Goal: Check status: Check status

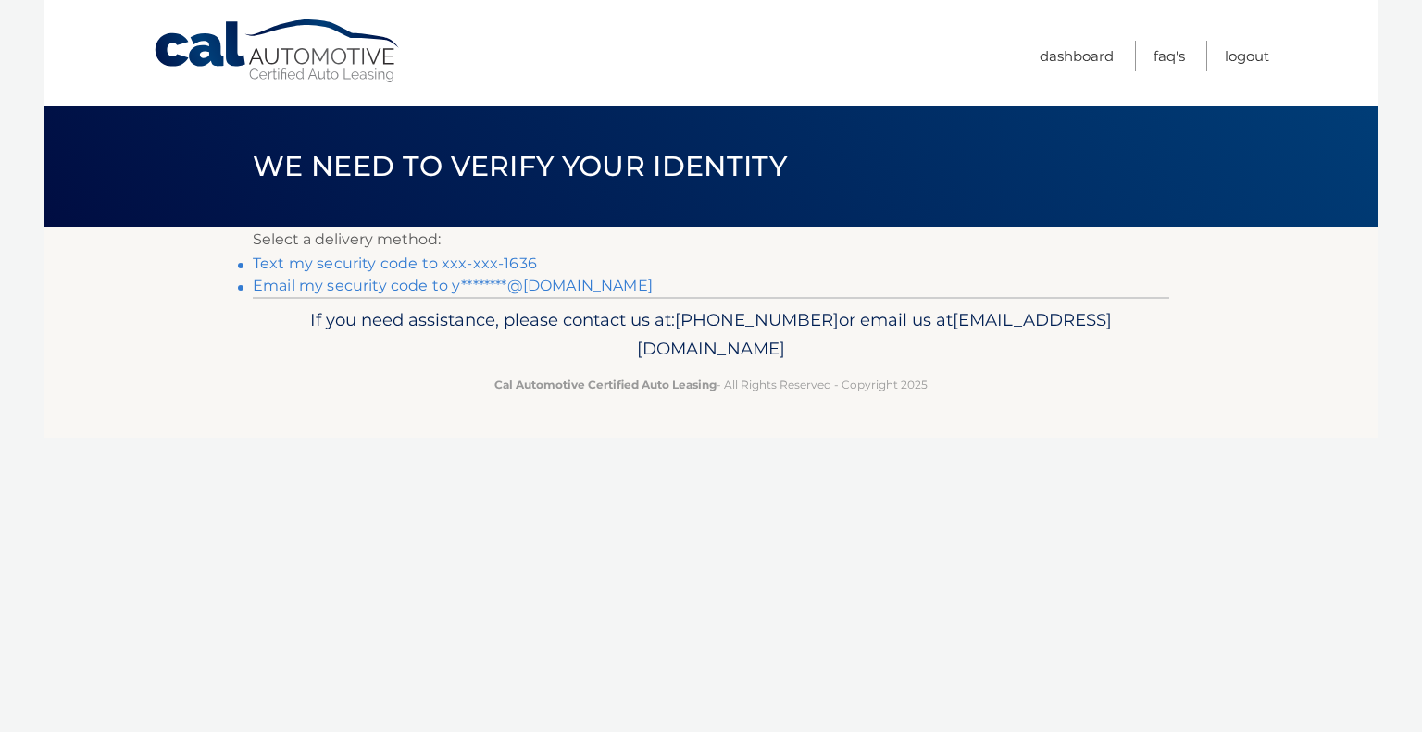
click at [342, 271] on link "Text my security code to xxx-xxx-1636" at bounding box center [395, 264] width 284 height 18
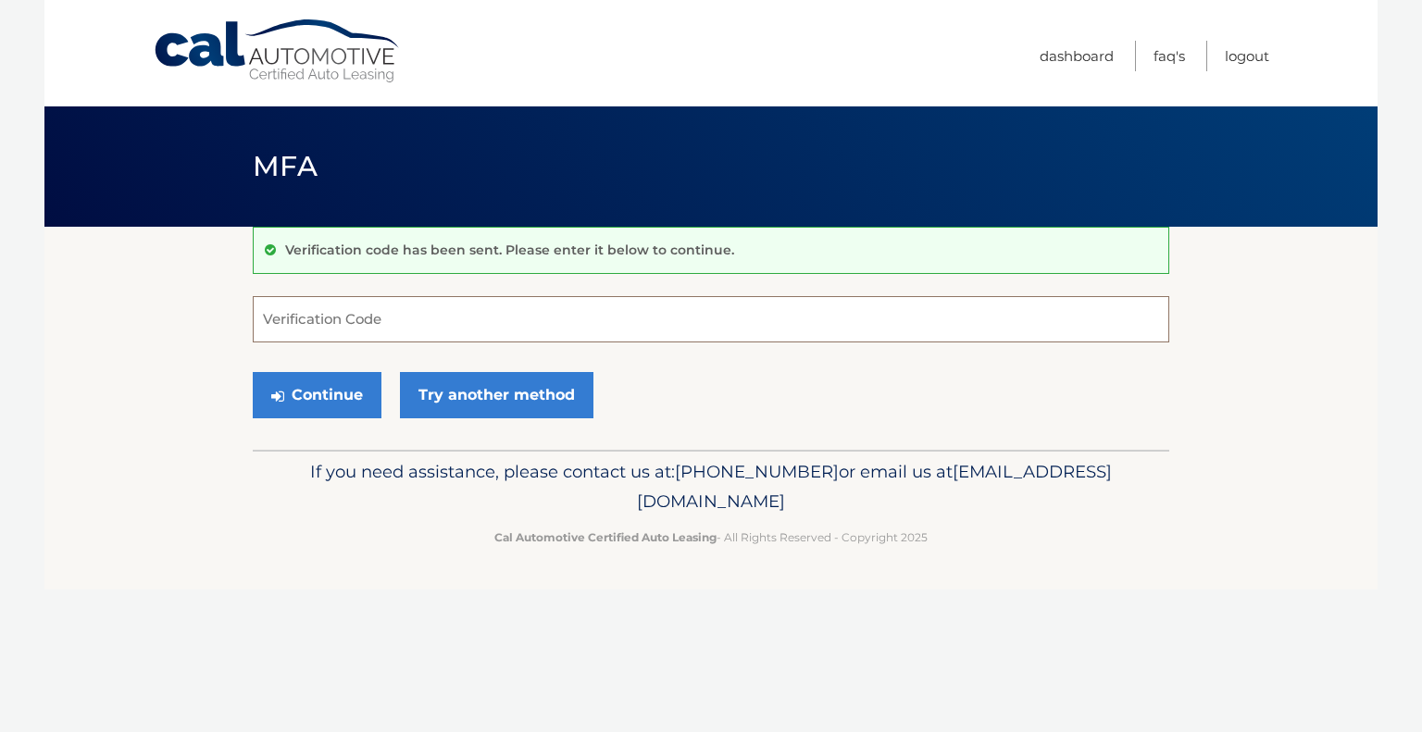
click at [358, 310] on input "Verification Code" at bounding box center [711, 319] width 916 height 46
type input "262080"
click at [289, 386] on button "Continue" at bounding box center [317, 395] width 129 height 46
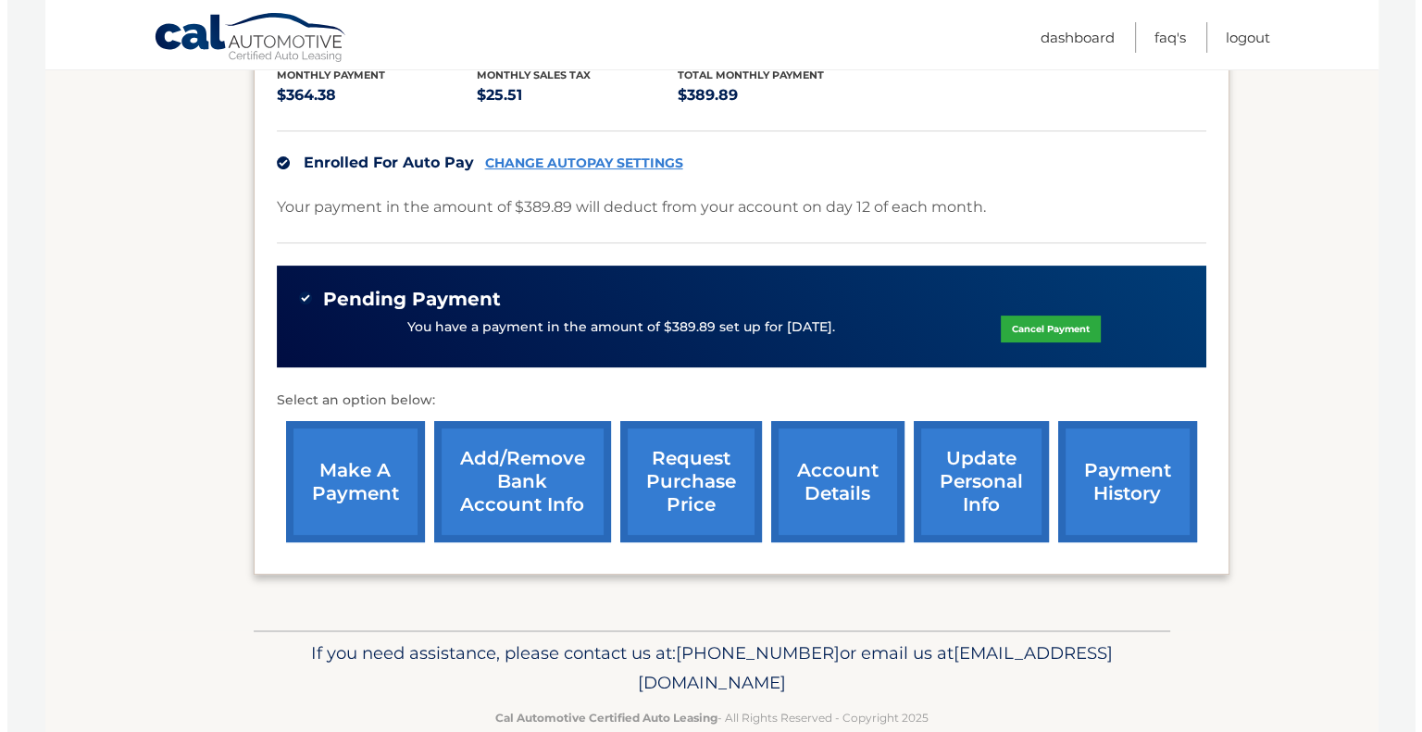
scroll to position [441, 0]
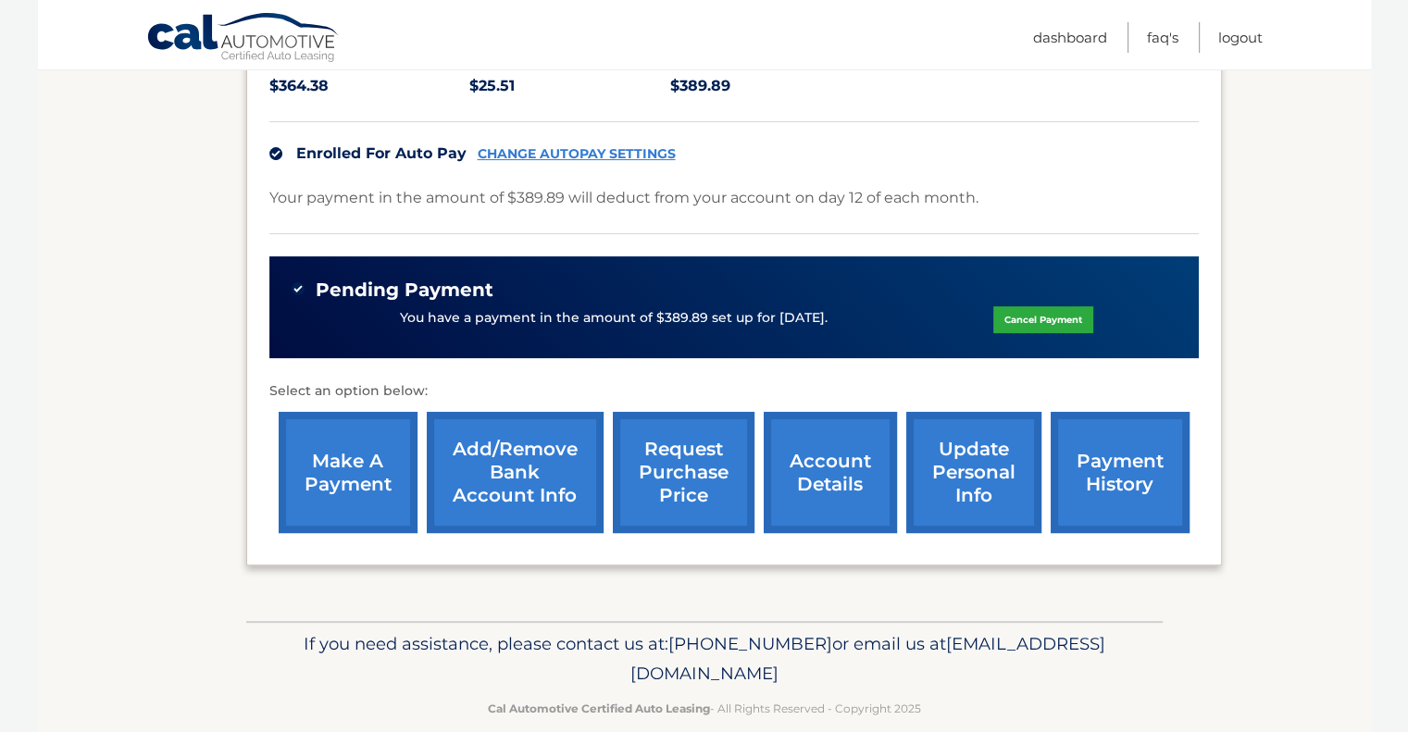
click at [707, 439] on link "request purchase price" at bounding box center [684, 472] width 142 height 121
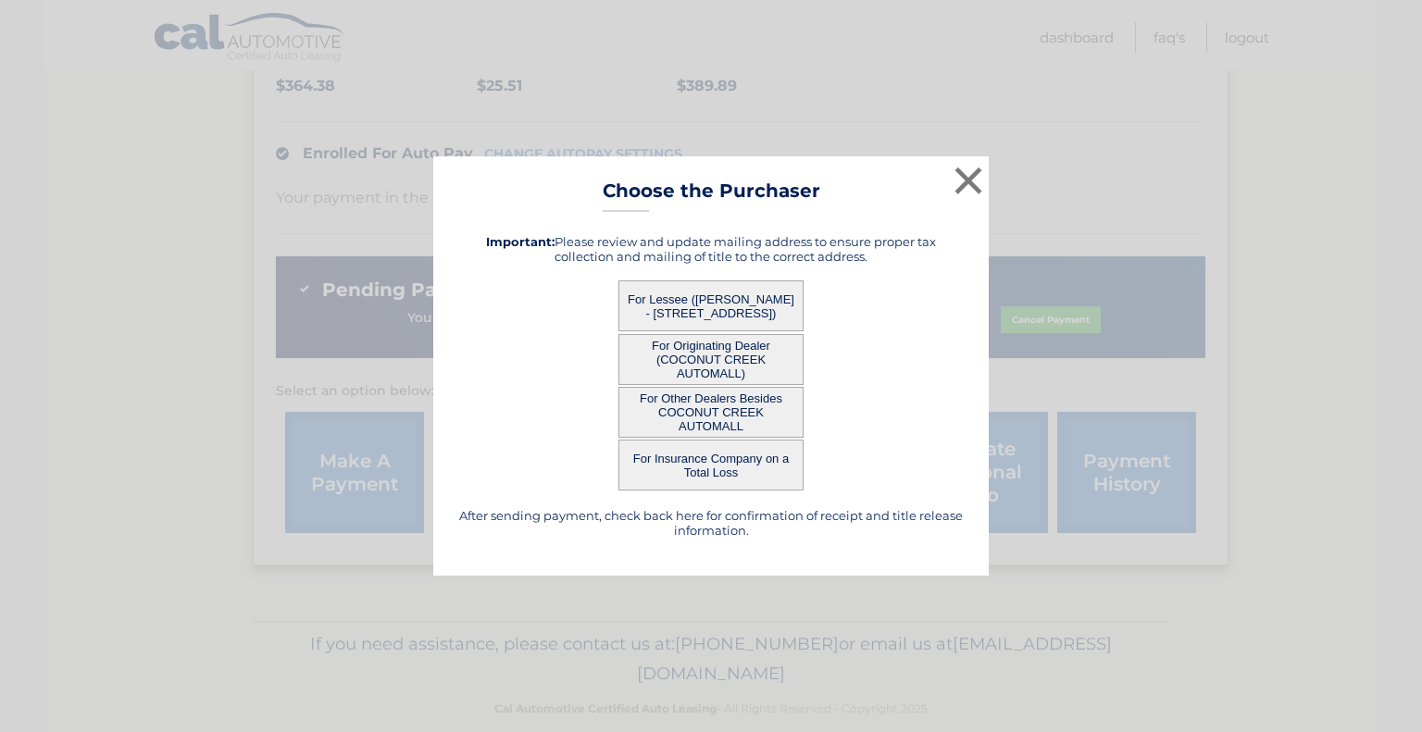
click at [737, 294] on button "For Lessee ([PERSON_NAME] - [STREET_ADDRESS])" at bounding box center [710, 305] width 185 height 51
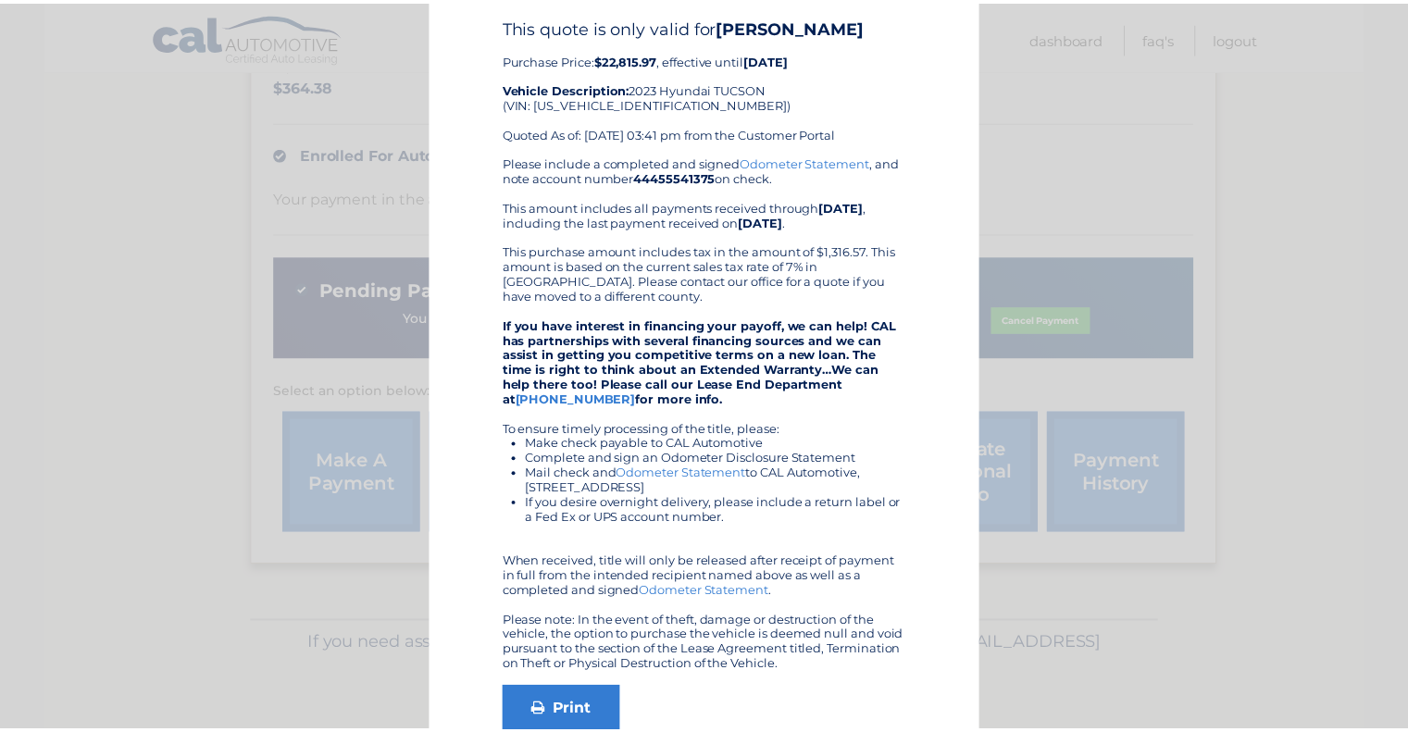
scroll to position [78, 0]
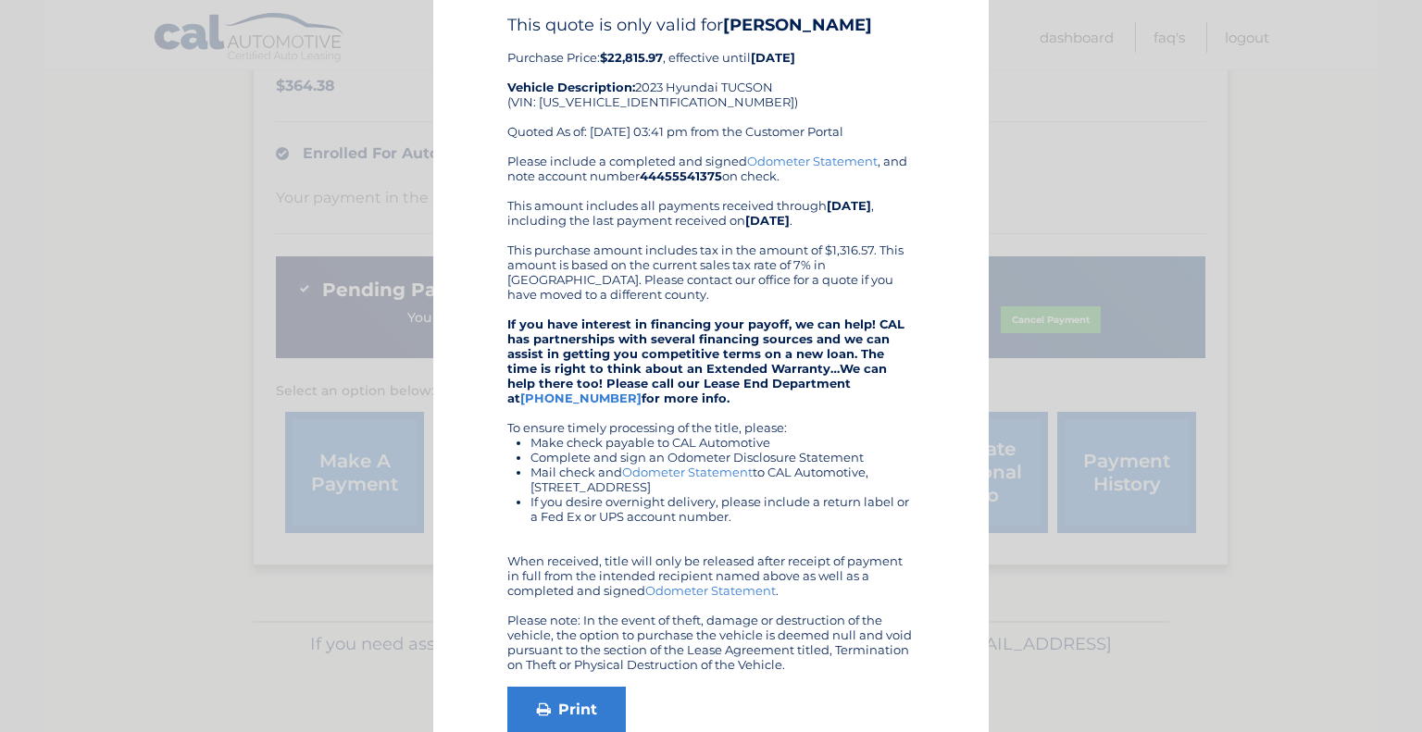
click at [1186, 201] on div "× Choose the Purchaser Go back to menu After sending payment, check back here f…" at bounding box center [710, 378] width 1407 height 912
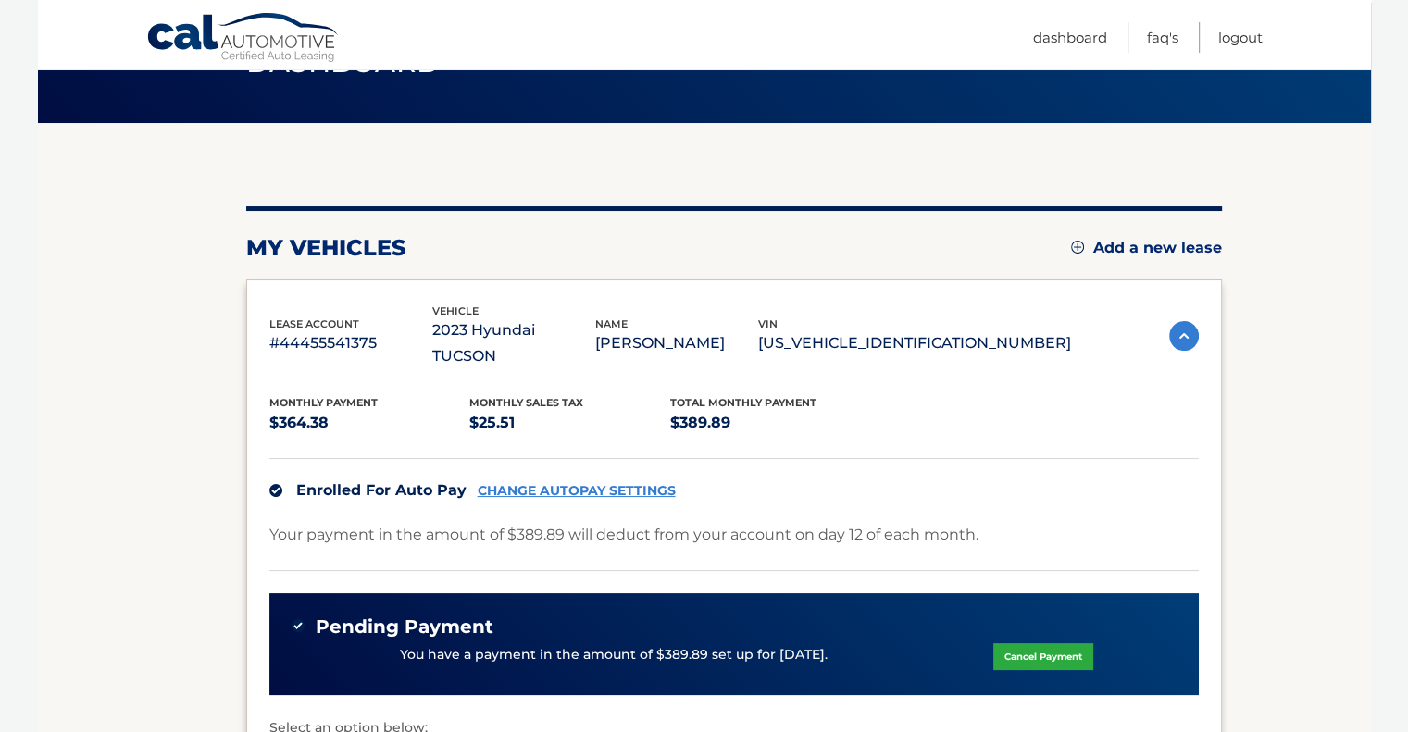
scroll to position [0, 0]
